Goal: Navigation & Orientation: Find specific page/section

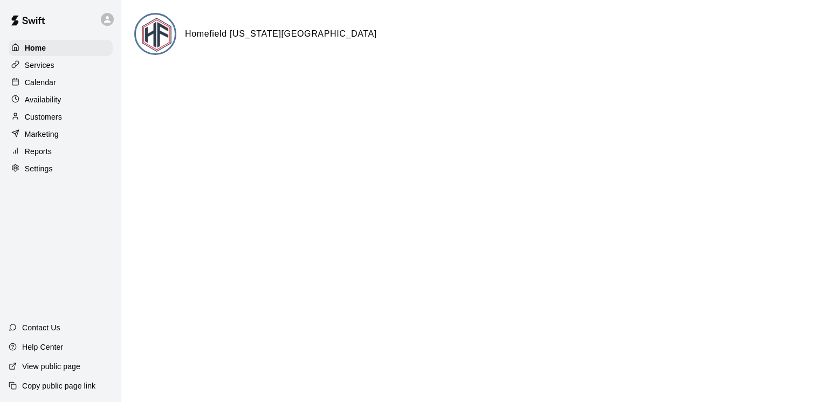
click at [59, 70] on div "Services" at bounding box center [61, 65] width 104 height 16
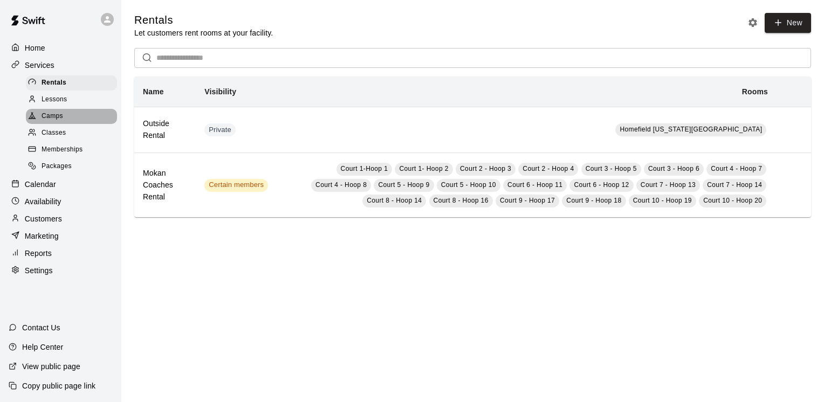
click at [65, 121] on div "Camps" at bounding box center [71, 116] width 91 height 15
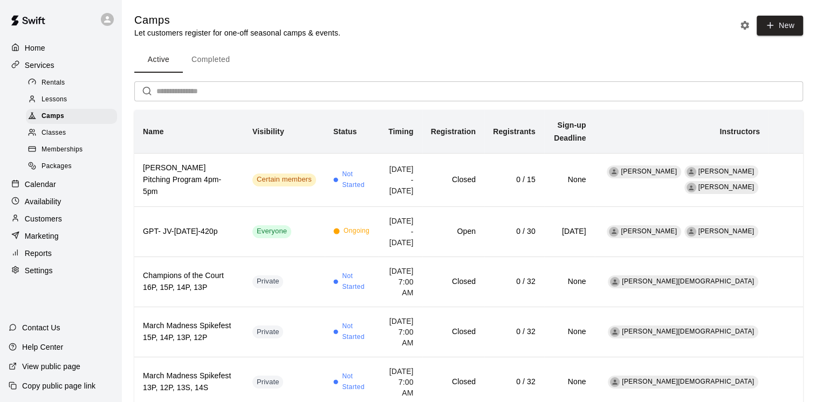
click at [70, 191] on div "Calendar" at bounding box center [61, 184] width 104 height 16
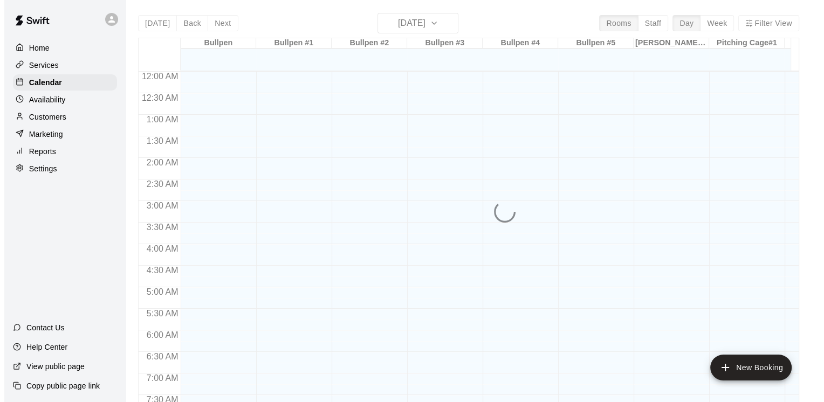
scroll to position [615, 0]
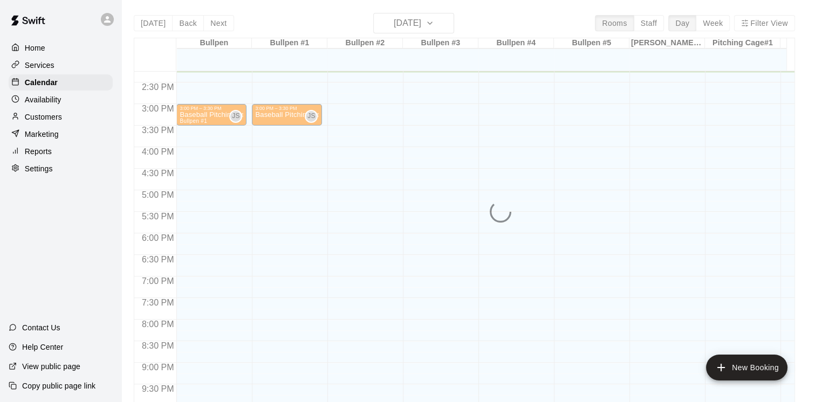
click at [438, 26] on div "[DATE] Back [DATE][DATE] Rooms Staff Day Week Filter View Bullpen 14 Tue Bullpe…" at bounding box center [464, 214] width 661 height 402
click at [442, 25] on div "[DATE] Back [DATE][DATE] Rooms Staff Day Week Filter View Bullpen 14 Tue Bullpe…" at bounding box center [464, 214] width 661 height 402
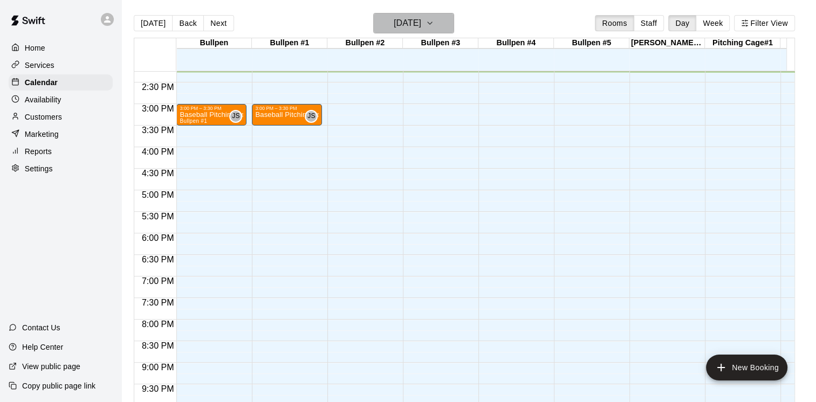
click at [434, 24] on icon "button" at bounding box center [430, 23] width 9 height 13
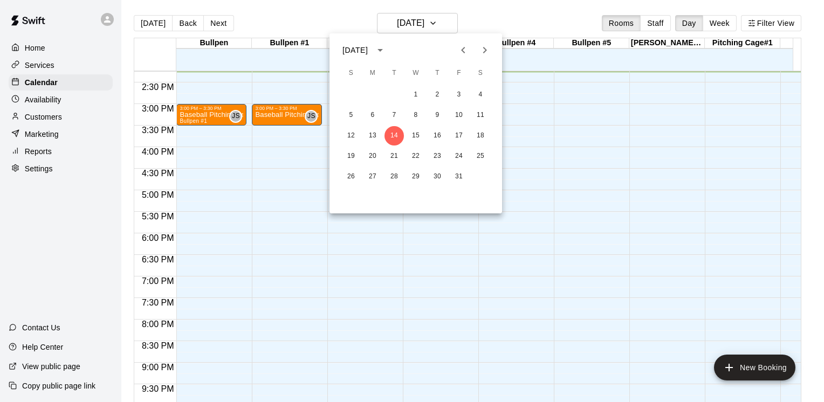
click at [226, 109] on div at bounding box center [412, 201] width 824 height 402
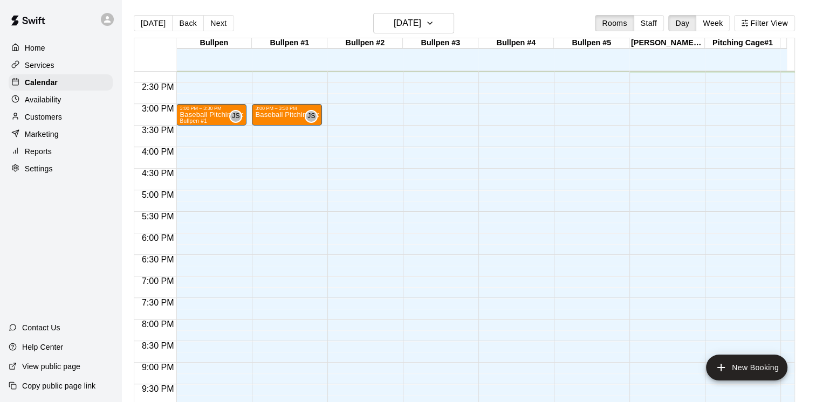
click at [223, 115] on p "Baseball Pitching Lesson" at bounding box center [212, 115] width 64 height 0
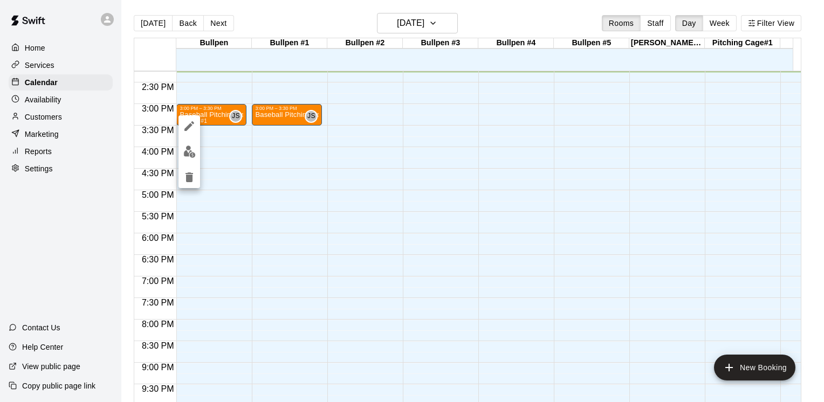
click at [434, 16] on div at bounding box center [412, 201] width 824 height 402
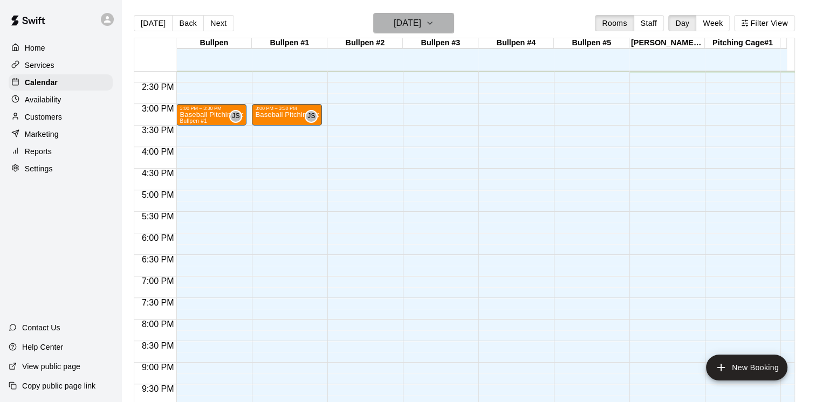
click at [421, 22] on h6 "[DATE]" at bounding box center [408, 23] width 28 height 15
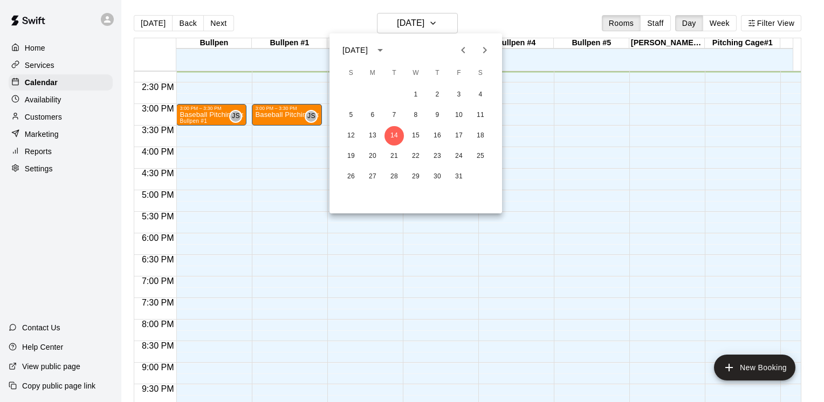
click at [486, 50] on icon "Next month" at bounding box center [485, 50] width 4 height 6
click at [375, 114] on button "3" at bounding box center [372, 115] width 19 height 19
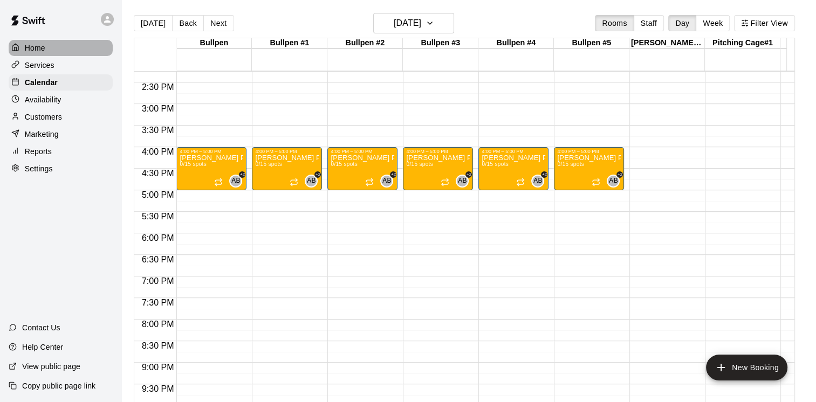
click at [52, 48] on div "Home" at bounding box center [61, 48] width 104 height 16
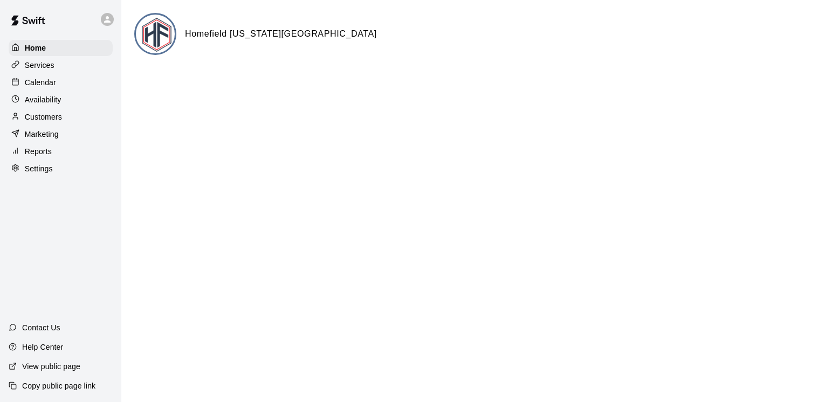
click at [58, 385] on p "Copy public page link" at bounding box center [58, 386] width 73 height 11
